Goal: Check status: Check status

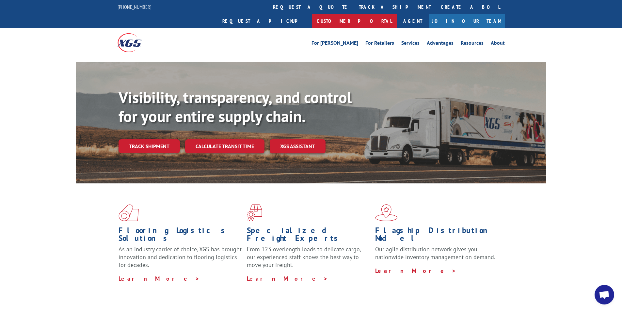
click at [397, 14] on link "Customer Portal" at bounding box center [354, 21] width 85 height 14
click at [578, 29] on div "For [PERSON_NAME] For Retailers Services Advantages Resources About For [PERSON…" at bounding box center [311, 42] width 622 height 29
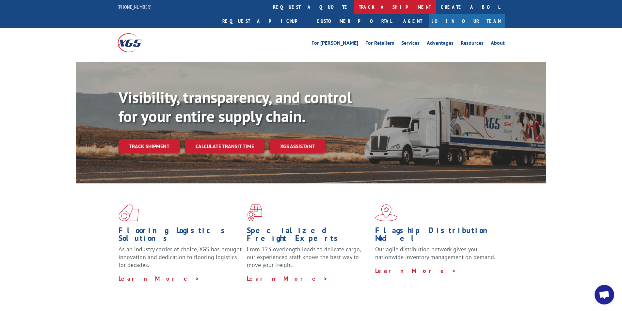
click at [354, 7] on link "track a shipment" at bounding box center [395, 7] width 82 height 14
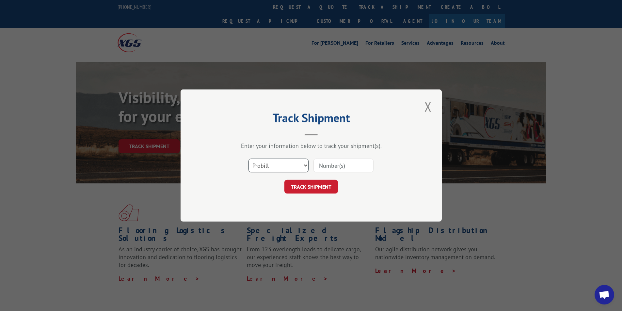
click at [308, 166] on select "Select category... Probill BOL PO" at bounding box center [279, 166] width 60 height 14
select select "bol"
click at [249, 159] on select "Select category... Probill BOL PO" at bounding box center [279, 166] width 60 height 14
click at [329, 160] on input at bounding box center [344, 166] width 60 height 14
type input "15169857"
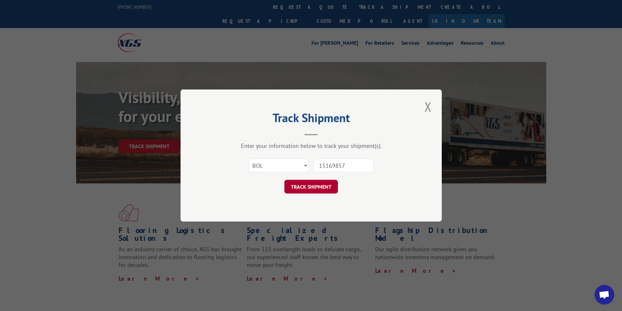
click at [307, 185] on button "TRACK SHIPMENT" at bounding box center [312, 187] width 54 height 14
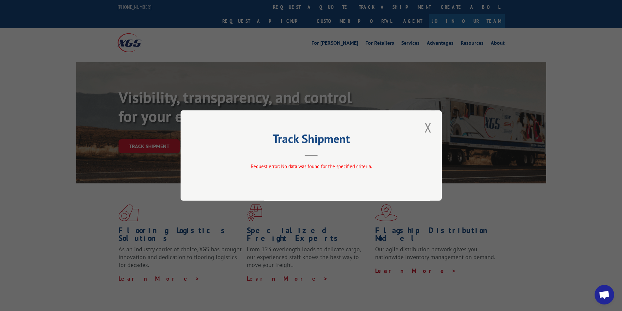
click at [428, 123] on button "Close modal" at bounding box center [428, 128] width 11 height 18
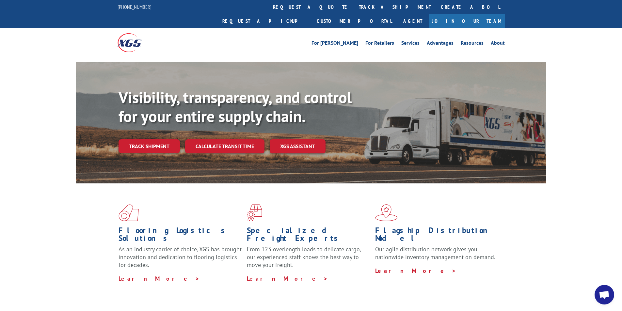
click at [581, 145] on div "Visibility, transparency, and control for your entire supply chain. Track shipm…" at bounding box center [311, 129] width 622 height 134
